Goal: Task Accomplishment & Management: Use online tool/utility

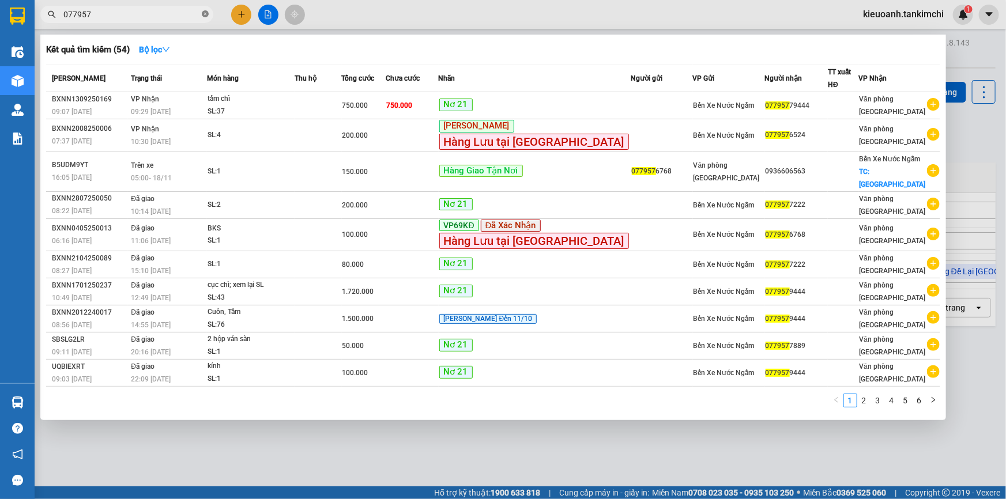
click at [203, 17] on icon "close-circle" at bounding box center [205, 13] width 7 height 7
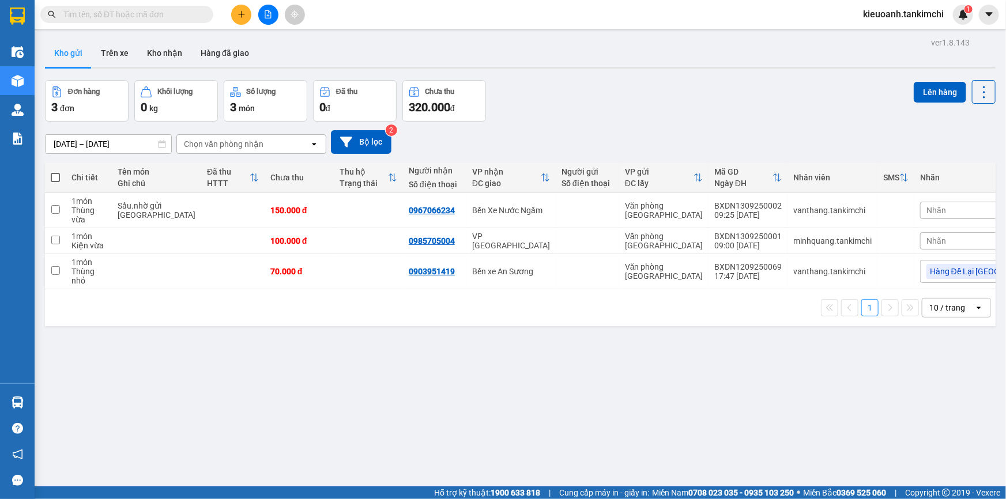
click at [172, 17] on input "text" at bounding box center [131, 14] width 136 height 13
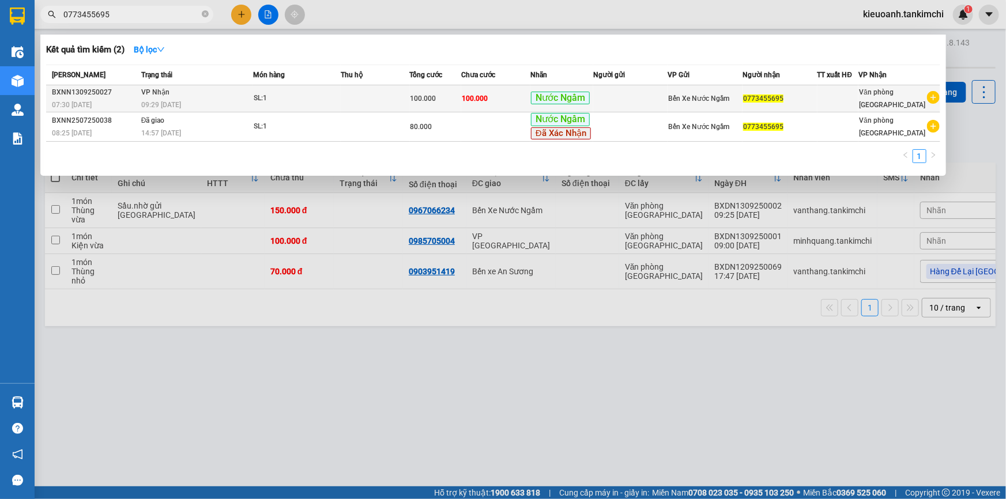
type input "0773455695"
click at [197, 100] on div "09:29 [DATE]" at bounding box center [196, 105] width 111 height 13
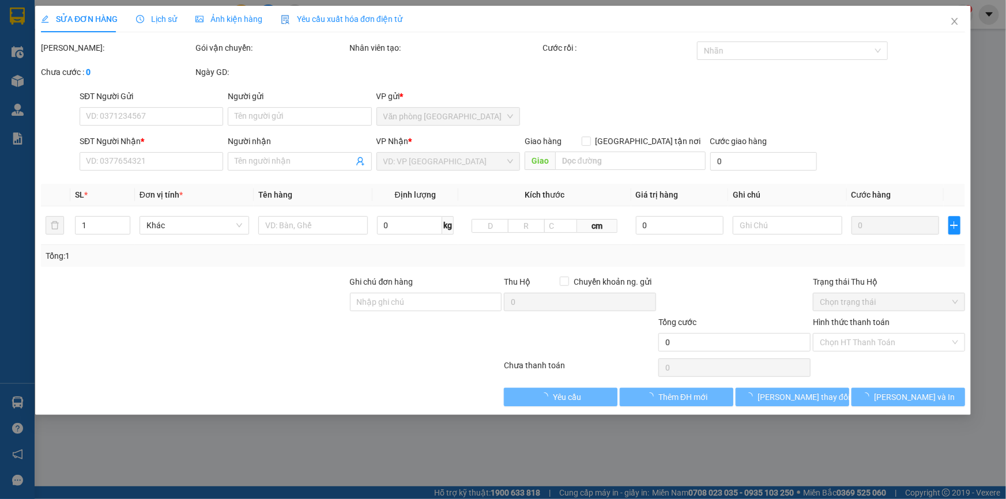
type input "0773455695"
type input "100.000"
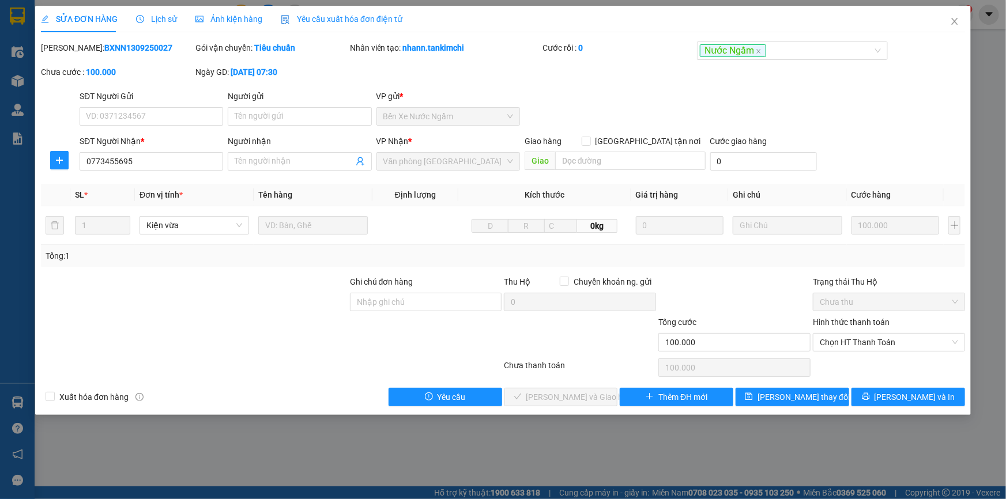
click at [151, 16] on span "Lịch sử" at bounding box center [156, 18] width 41 height 9
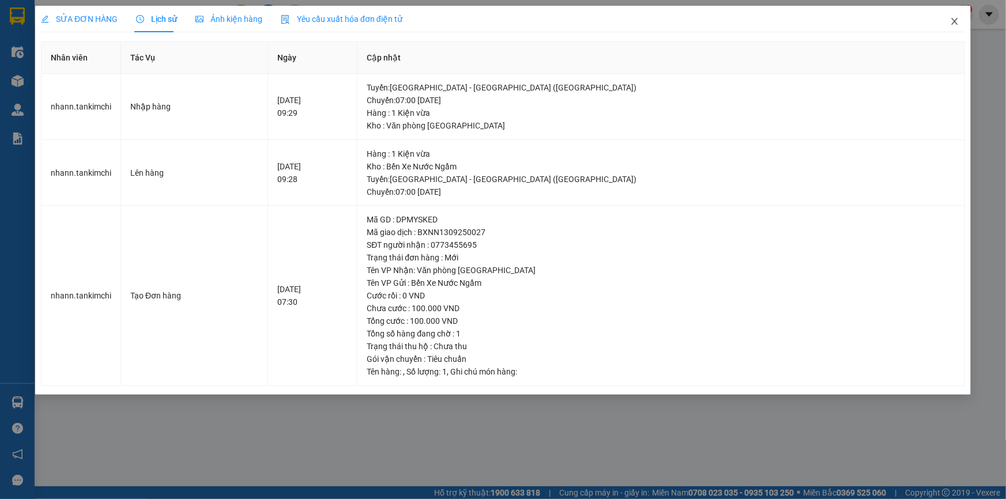
click at [963, 20] on span "Close" at bounding box center [955, 22] width 32 height 32
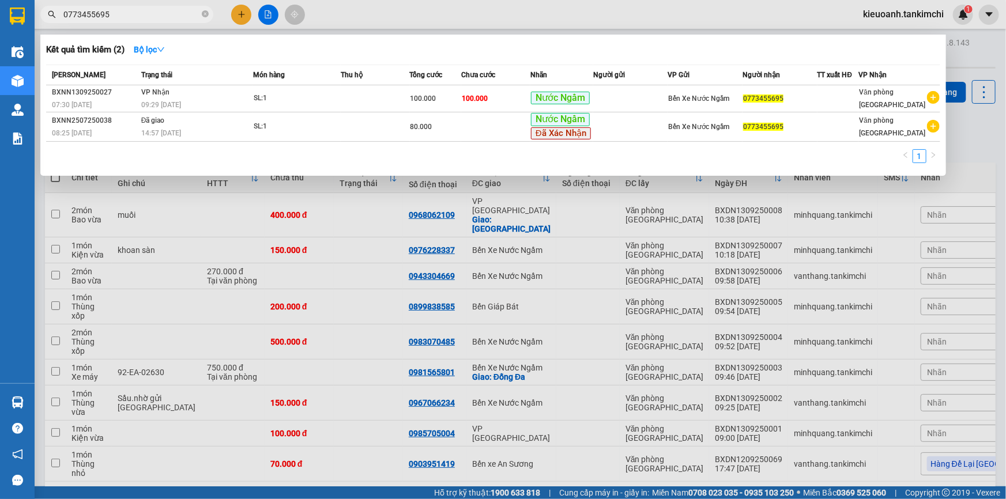
click at [171, 9] on input "0773455695" at bounding box center [131, 14] width 136 height 13
click at [150, 18] on input "0773455695" at bounding box center [131, 14] width 136 height 13
